Goal: Navigation & Orientation: Find specific page/section

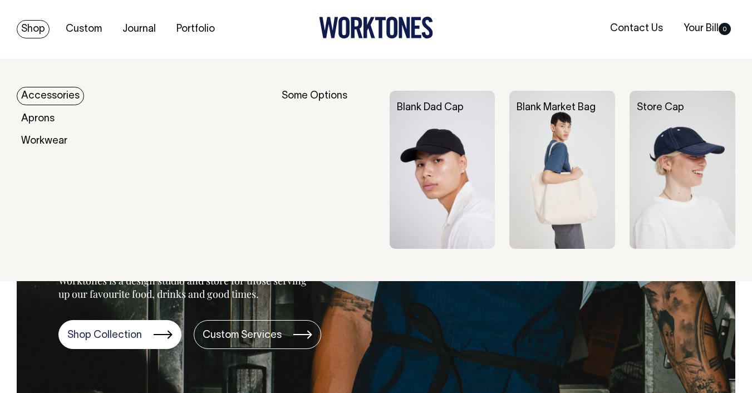
click at [53, 94] on link "Accessories" at bounding box center [50, 96] width 67 height 18
